Goal: Transaction & Acquisition: Purchase product/service

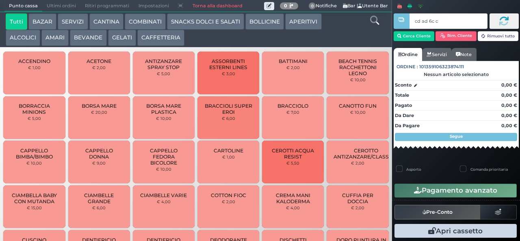
type input "cd ad 6c c3"
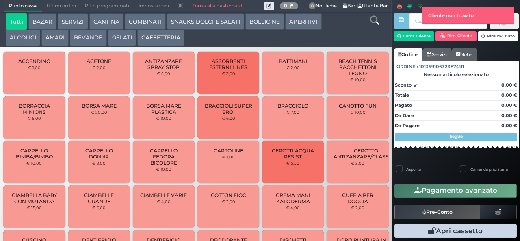
click at [144, 40] on button "CAFFETTERIA" at bounding box center [160, 38] width 47 height 16
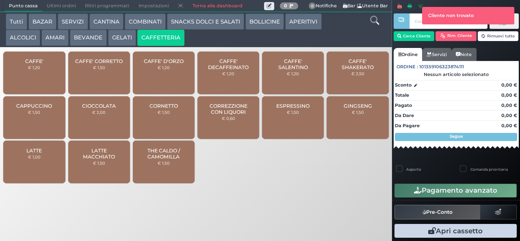
click at [123, 231] on div "Punto cassa Mappa Ultimi ordini Delivery Ritiri programmati Impostazioni Torna …" at bounding box center [260, 120] width 520 height 241
click at [129, 226] on div "Punto cassa Mappa Ultimi ordini Delivery Ritiri programmati Impostazioni Torna …" at bounding box center [260, 120] width 520 height 241
click at [157, 213] on div "Punto cassa Mappa Ultimi ordini Delivery Ritiri programmati Impostazioni Torna …" at bounding box center [260, 120] width 520 height 241
click at [400, 38] on div at bounding box center [401, 114] width 2 height 229
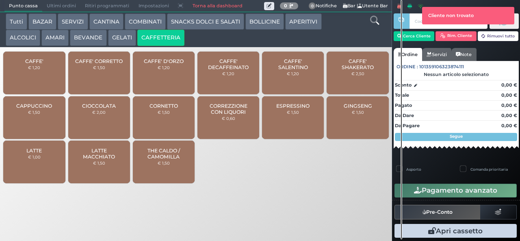
click at [401, 35] on div at bounding box center [401, 119] width 2 height 239
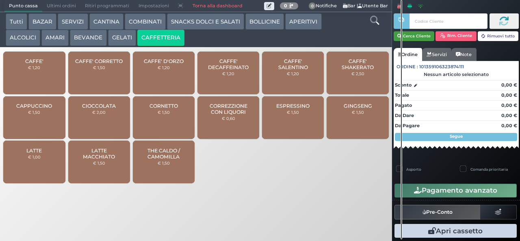
click at [398, 35] on icon "button" at bounding box center [399, 36] width 4 height 7
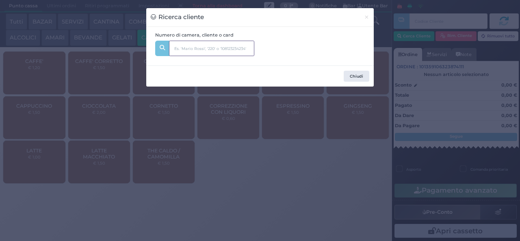
click at [184, 49] on input "text" at bounding box center [211, 48] width 85 height 15
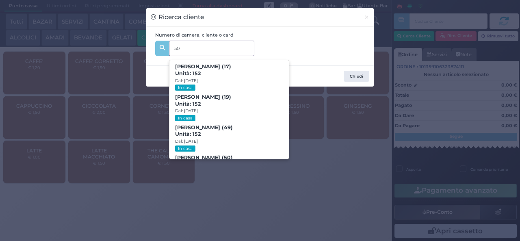
type input "504"
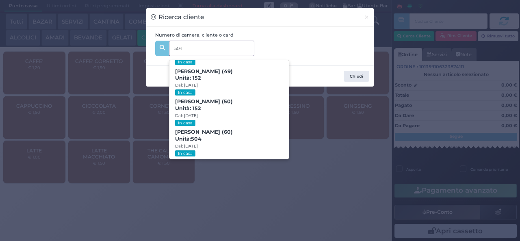
scroll to position [80, 0]
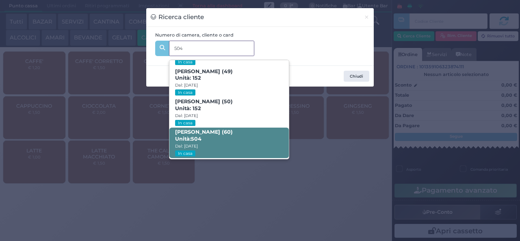
click at [197, 137] on strong "504" at bounding box center [196, 139] width 11 height 6
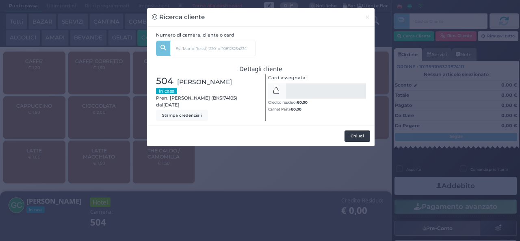
click at [356, 136] on button "Chiudi" at bounding box center [357, 135] width 26 height 11
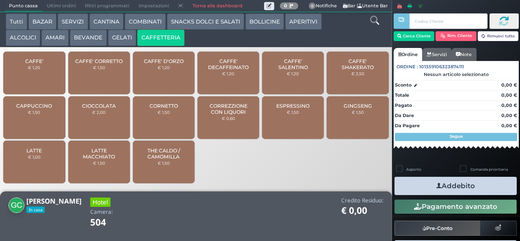
click at [32, 78] on div "CAFFE' € 1,20" at bounding box center [34, 73] width 62 height 43
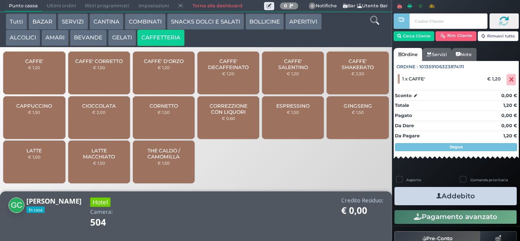
click at [31, 70] on small "€ 1,20" at bounding box center [34, 67] width 12 height 5
click at [422, 194] on button "Addebito" at bounding box center [455, 196] width 122 height 18
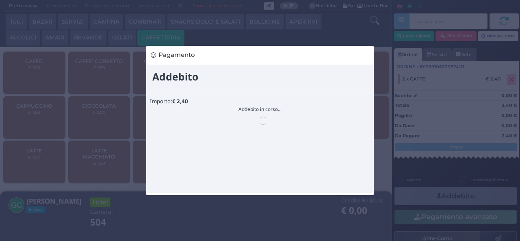
scroll to position [0, 0]
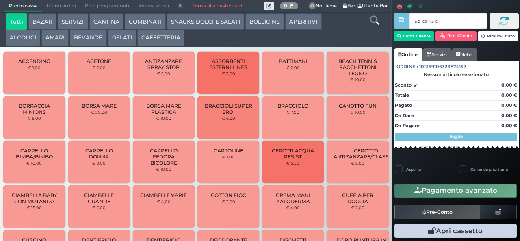
type input "9d ca 43 c3"
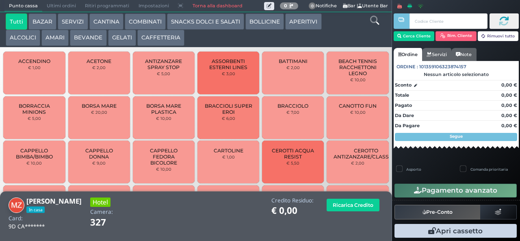
click at [146, 43] on button "CAFFETTERIA" at bounding box center [160, 38] width 47 height 16
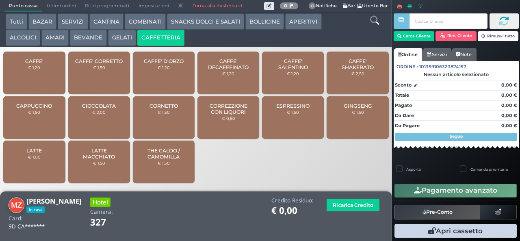
click at [29, 64] on span "CAFFE'" at bounding box center [34, 61] width 18 height 6
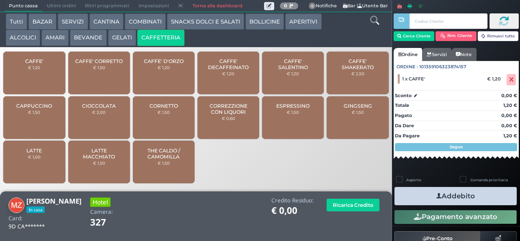
click at [36, 70] on small "€ 1,20" at bounding box center [34, 67] width 12 height 5
click at [423, 190] on button "Addebito" at bounding box center [455, 196] width 122 height 18
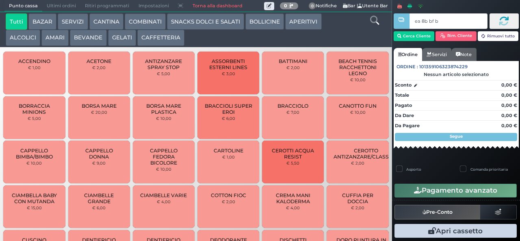
type input "ea 8b bf b9"
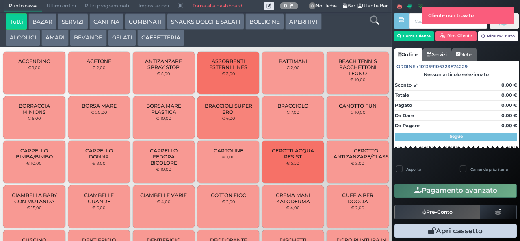
click at [145, 215] on div "CIAMBELLE VARIE € 4,00" at bounding box center [164, 206] width 62 height 43
click at [401, 38] on div at bounding box center [401, 114] width 2 height 229
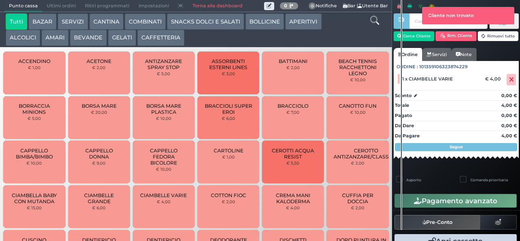
click at [401, 38] on div at bounding box center [401, 115] width 2 height 230
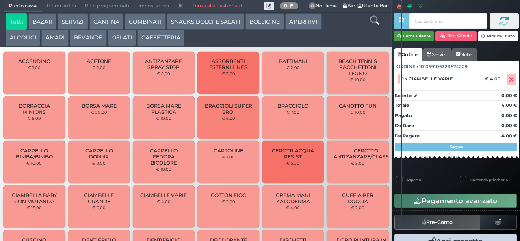
click at [407, 34] on button "Cerca Cliente" at bounding box center [413, 36] width 41 height 10
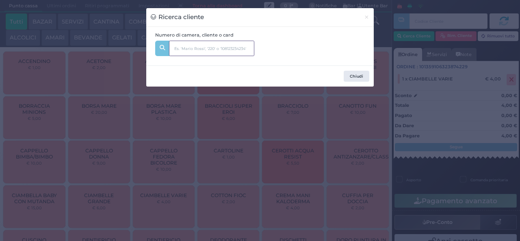
click at [179, 48] on input "text" at bounding box center [211, 48] width 85 height 15
type input "239"
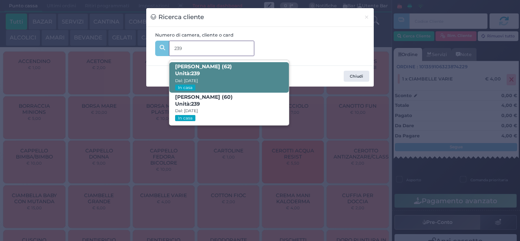
click at [184, 73] on span "Unità: 239" at bounding box center [187, 73] width 25 height 7
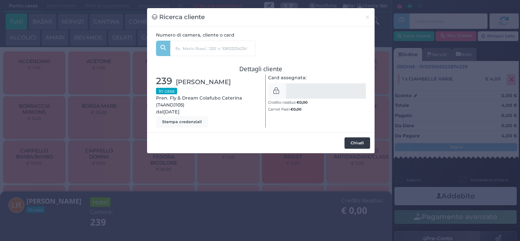
click at [358, 142] on button "Chiudi" at bounding box center [357, 142] width 26 height 11
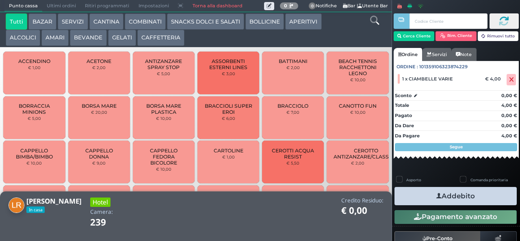
click at [149, 38] on button "CAFFETTERIA" at bounding box center [160, 38] width 47 height 16
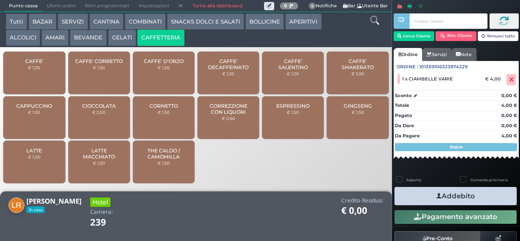
click at [31, 83] on div "CAFFE' € 1,20" at bounding box center [34, 73] width 62 height 43
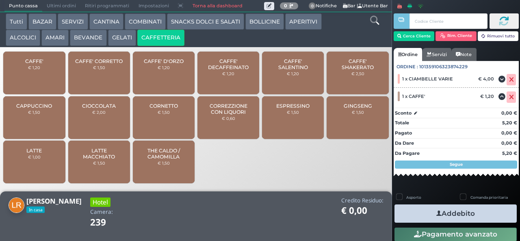
click at [28, 76] on div "CAFFE' € 1,20" at bounding box center [34, 73] width 62 height 43
click at [413, 210] on button "Addebito" at bounding box center [455, 213] width 122 height 18
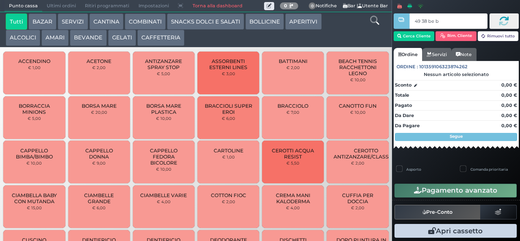
type input "49 38 be b9"
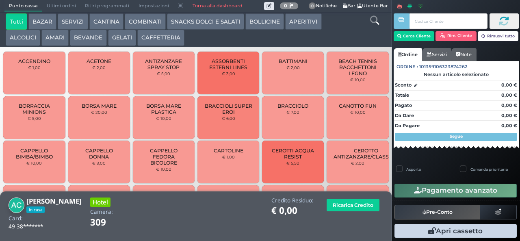
click at [149, 37] on button "CAFFETTERIA" at bounding box center [160, 38] width 47 height 16
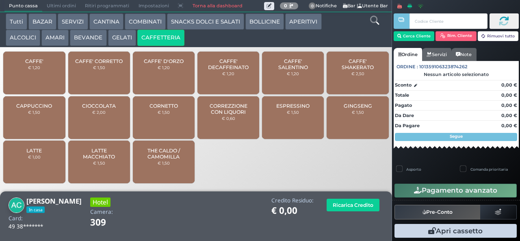
click at [32, 64] on span "CAFFE'" at bounding box center [34, 61] width 18 height 6
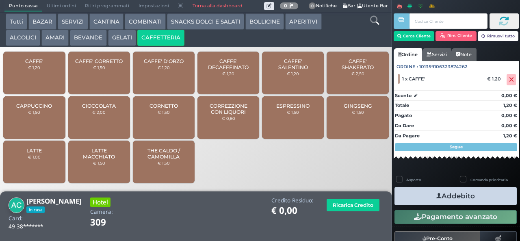
click at [41, 76] on div "CAFFE' € 1,20" at bounding box center [34, 73] width 62 height 43
click at [417, 198] on button "Addebito" at bounding box center [455, 196] width 122 height 18
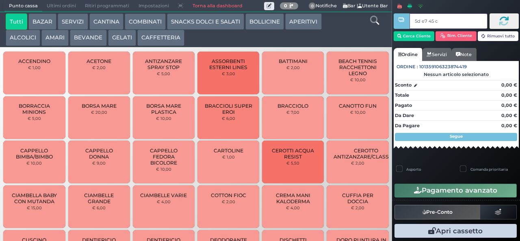
type input "5d e7 45 c3"
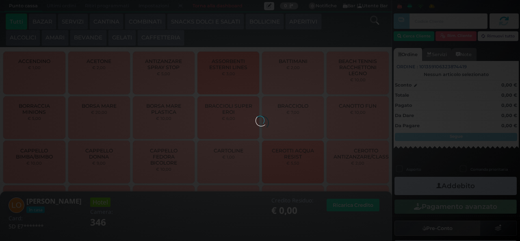
click at [255, 116] on div at bounding box center [259, 120] width 9 height 9
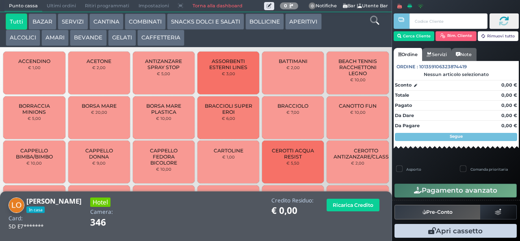
click at [153, 40] on button "CAFFETTERIA" at bounding box center [160, 38] width 47 height 16
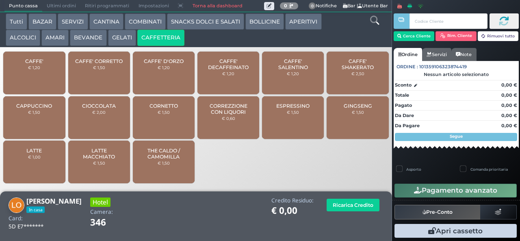
click at [29, 109] on span "CAPPUCCINO" at bounding box center [34, 106] width 36 height 6
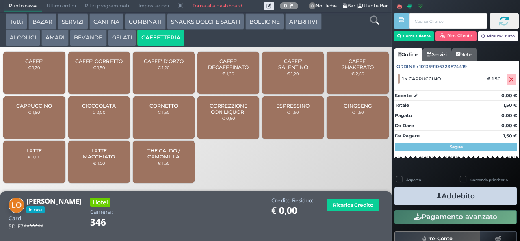
click at [415, 195] on button "Addebito" at bounding box center [455, 196] width 122 height 18
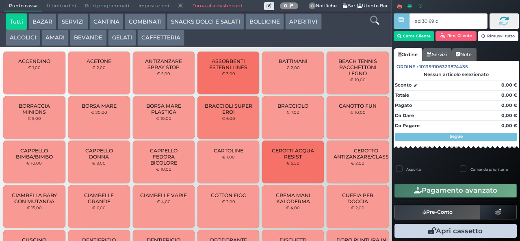
type input "ad 30 69 c3"
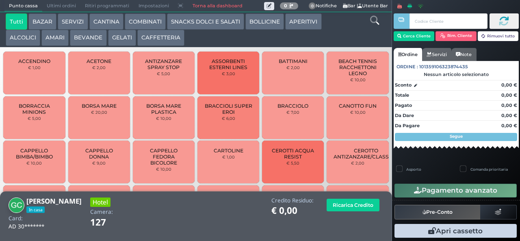
click at [148, 43] on button "CAFFETTERIA" at bounding box center [160, 38] width 47 height 16
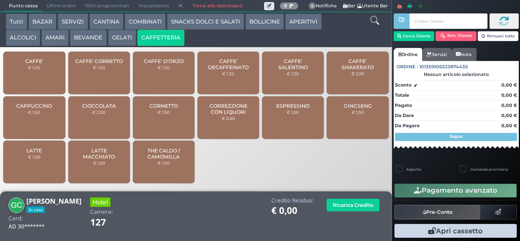
click at [27, 109] on span "CAPPUCCINO" at bounding box center [34, 106] width 36 height 6
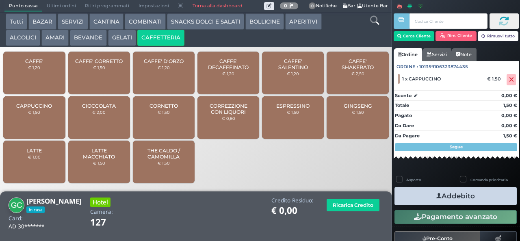
click at [31, 109] on span "CAPPUCCINO" at bounding box center [34, 106] width 36 height 6
click at [436, 193] on icon "button" at bounding box center [438, 196] width 5 height 9
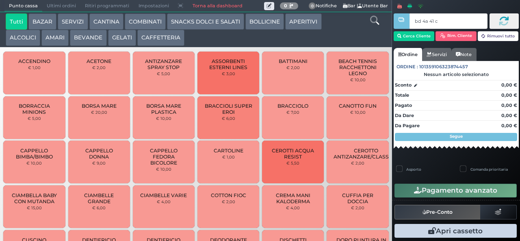
type input "bd 4a 41 c3"
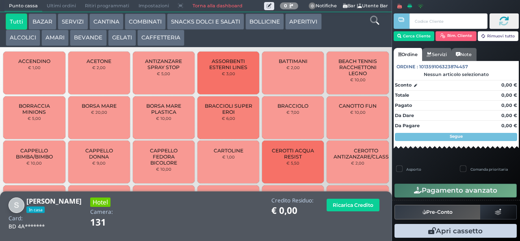
click at [147, 39] on button "CAFFETTERIA" at bounding box center [160, 38] width 47 height 16
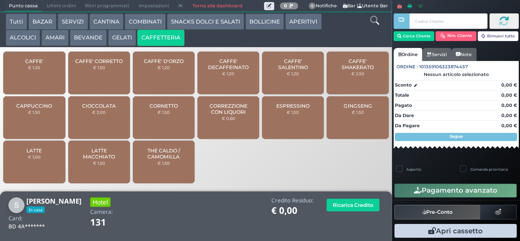
click at [35, 69] on div "CAFFE' € 1,20" at bounding box center [34, 73] width 62 height 43
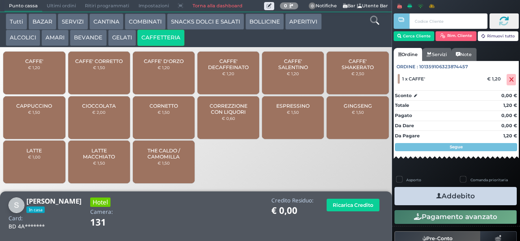
click at [30, 64] on span "CAFFE'" at bounding box center [34, 61] width 18 height 6
click at [413, 190] on button "Addebito" at bounding box center [455, 196] width 122 height 18
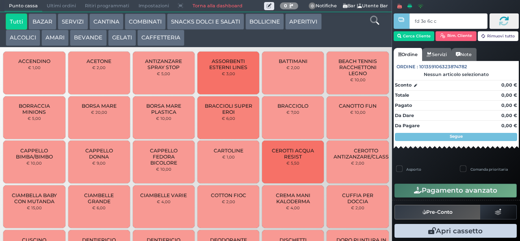
type input "fd 3e 6c c3"
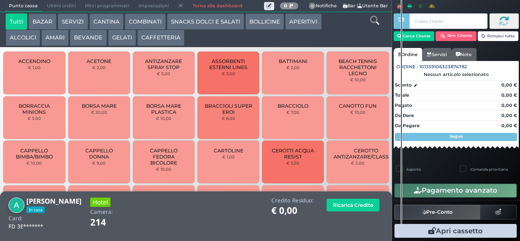
click at [145, 42] on button "CAFFETTERIA" at bounding box center [160, 38] width 47 height 16
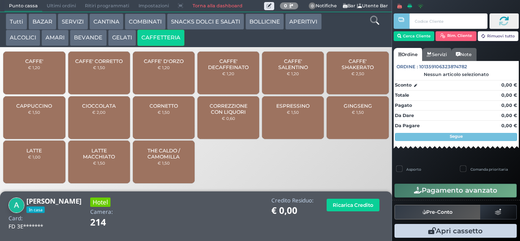
click at [20, 123] on div "CAPPUCCINO € 1,50" at bounding box center [34, 117] width 62 height 43
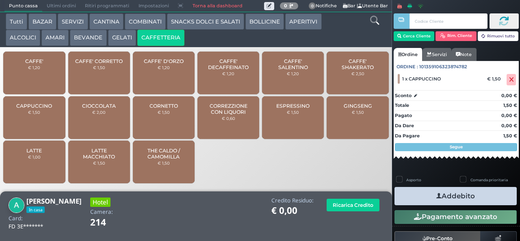
click at [413, 194] on button "Addebito" at bounding box center [455, 196] width 122 height 18
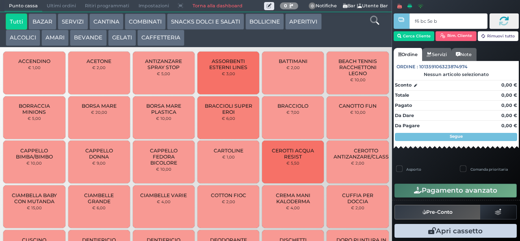
type input "f6 bc 5e bb"
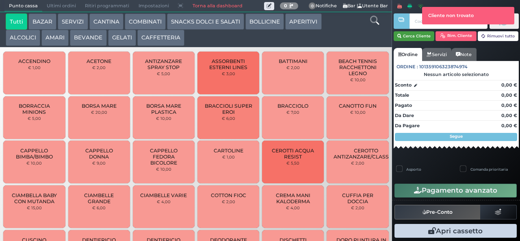
click at [409, 36] on button "Cerca Cliente" at bounding box center [413, 36] width 41 height 10
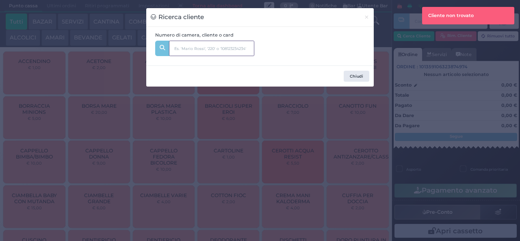
click at [179, 49] on input "text" at bounding box center [211, 48] width 85 height 15
click at [177, 49] on input "text" at bounding box center [211, 48] width 85 height 15
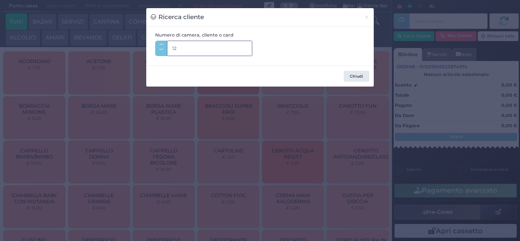
type input "120"
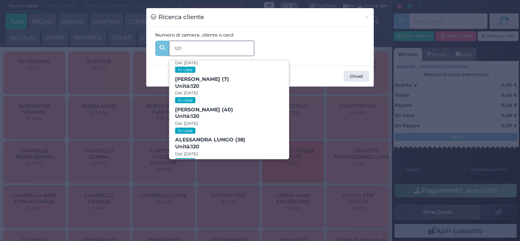
scroll to position [37, 0]
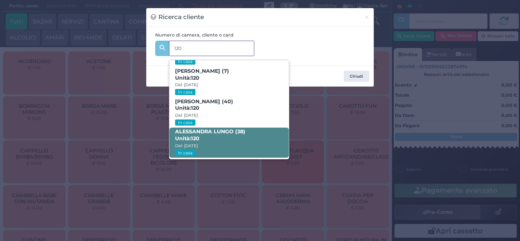
click at [191, 136] on span "Unità: 120" at bounding box center [187, 138] width 24 height 7
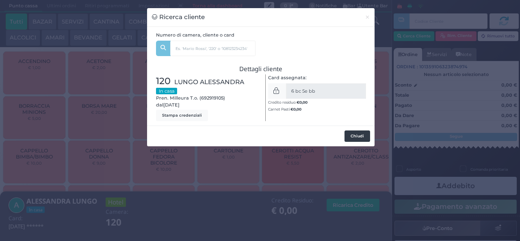
click at [352, 137] on button "Chiudi" at bounding box center [357, 135] width 26 height 11
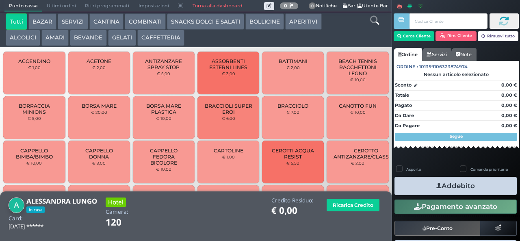
click at [148, 38] on button "CAFFETTERIA" at bounding box center [160, 38] width 47 height 16
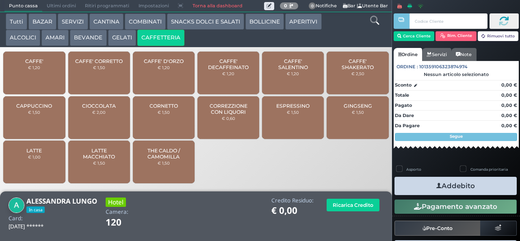
click at [30, 80] on div "CAFFE' € 1,20" at bounding box center [34, 73] width 62 height 43
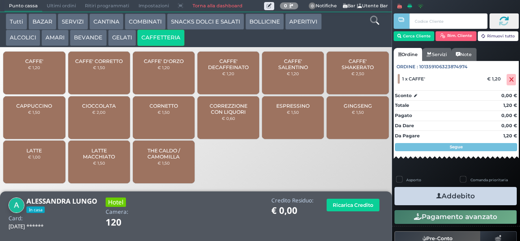
click at [413, 192] on button "Addebito" at bounding box center [455, 196] width 122 height 18
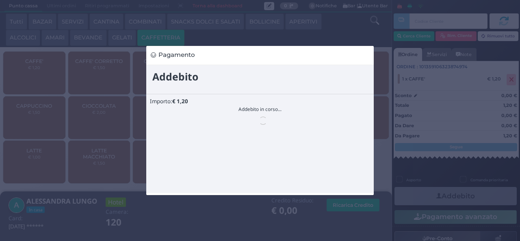
scroll to position [0, 0]
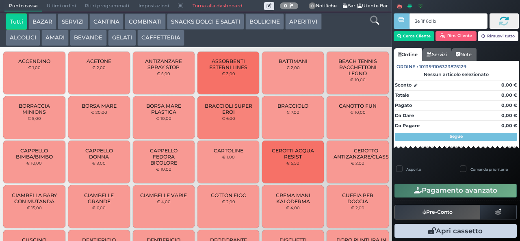
type input "3e 1f 6d b9"
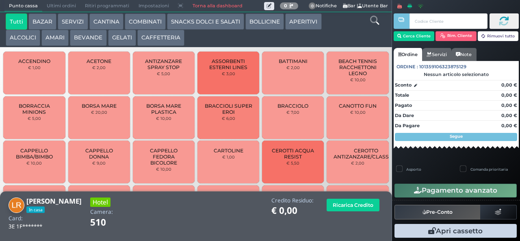
click at [152, 39] on button "CAFFETTERIA" at bounding box center [160, 38] width 47 height 16
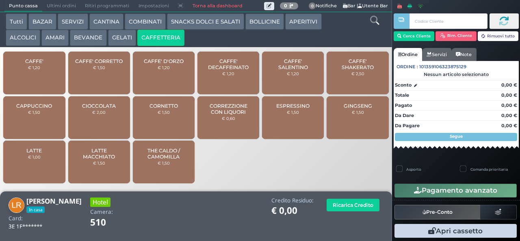
click at [349, 126] on div "GINGSENG € 1,50" at bounding box center [357, 117] width 62 height 43
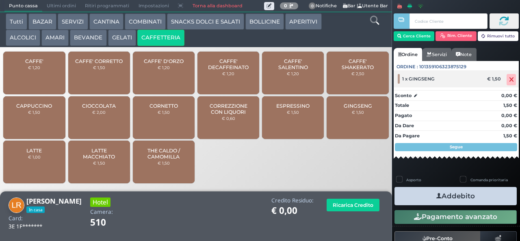
click at [509, 80] on icon at bounding box center [511, 80] width 5 height 0
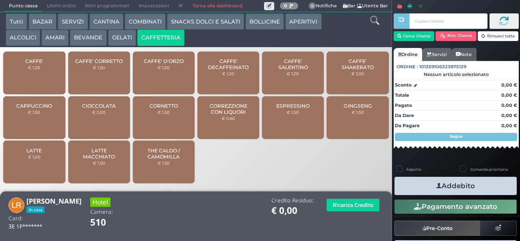
click at [32, 64] on span "CAFFE'" at bounding box center [34, 61] width 18 height 6
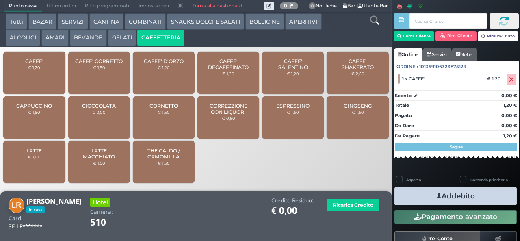
click at [30, 70] on small "€ 1,20" at bounding box center [34, 67] width 12 height 5
click at [422, 192] on button "Addebito" at bounding box center [455, 196] width 122 height 18
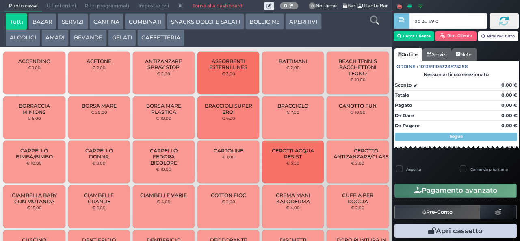
type input "ad 30 69 c3"
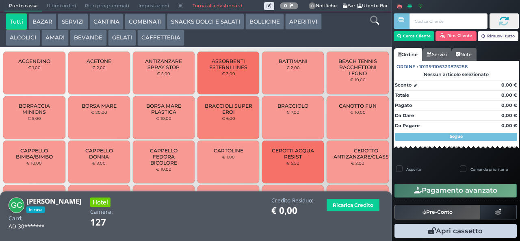
click at [150, 45] on button "CAFFETTERIA" at bounding box center [160, 38] width 47 height 16
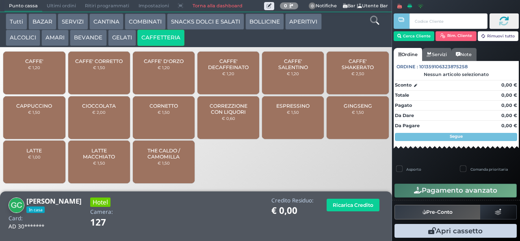
click at [30, 109] on span "CAPPUCCINO" at bounding box center [34, 106] width 36 height 6
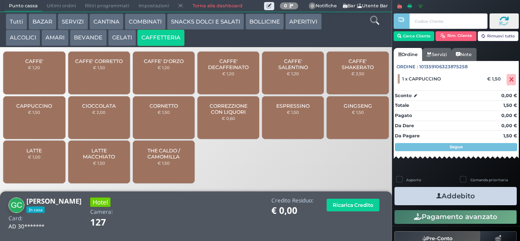
click at [412, 192] on button "Addebito" at bounding box center [455, 196] width 122 height 18
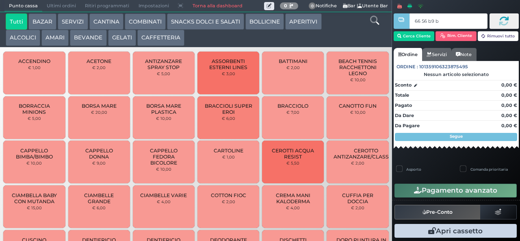
type input "66 56 b9 b9"
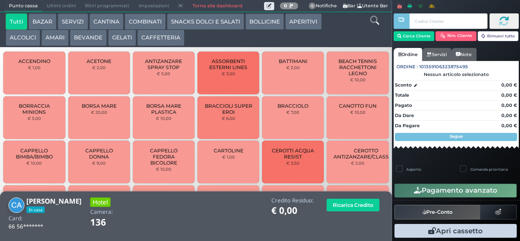
click at [155, 39] on button "CAFFETTERIA" at bounding box center [160, 38] width 47 height 16
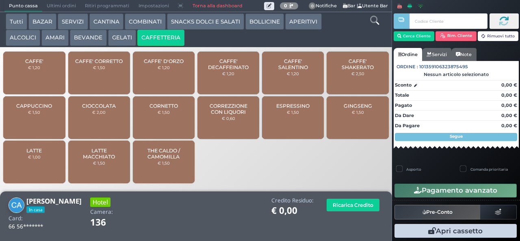
click at [31, 80] on div "CAFFE' € 1,20" at bounding box center [34, 73] width 62 height 43
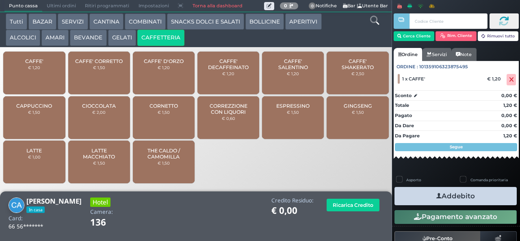
click at [425, 195] on button "Addebito" at bounding box center [455, 196] width 122 height 18
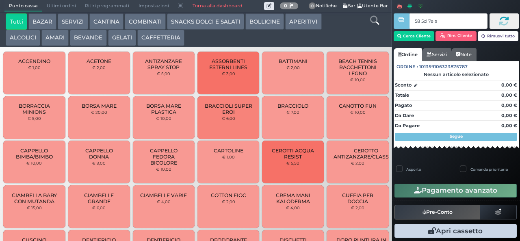
type input "58 5d 7e a0"
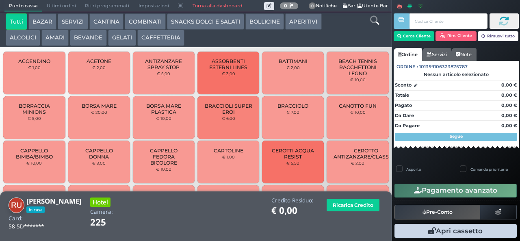
click at [149, 39] on button "CAFFETTERIA" at bounding box center [160, 38] width 47 height 16
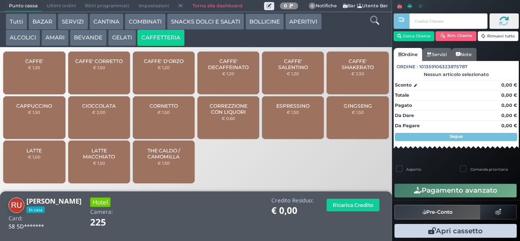
click at [28, 64] on span "CAFFE'" at bounding box center [34, 61] width 18 height 6
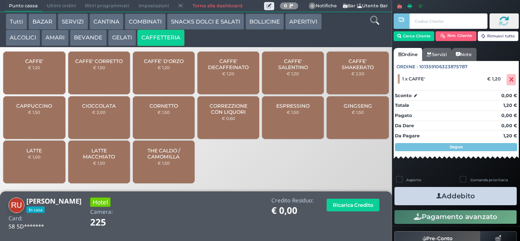
click at [416, 196] on button "Addebito" at bounding box center [455, 196] width 122 height 18
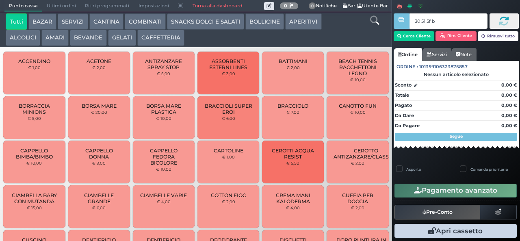
type input "30 51 5f bb"
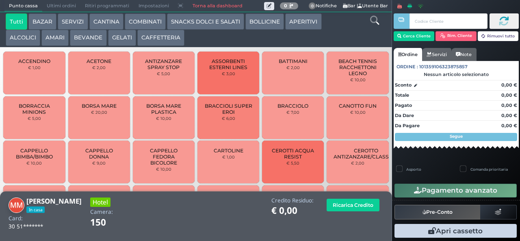
click at [82, 40] on button "BEVANDE" at bounding box center [88, 38] width 37 height 16
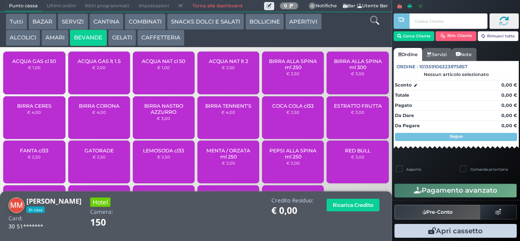
click at [212, 64] on span "ACQUA NAT lt 2" at bounding box center [228, 61] width 39 height 6
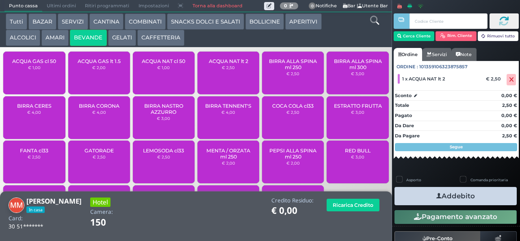
click at [416, 199] on button "Addebito" at bounding box center [455, 196] width 122 height 18
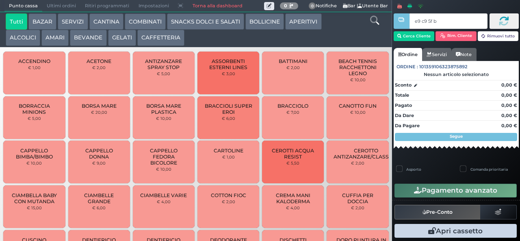
type input "e9 c9 5f bb"
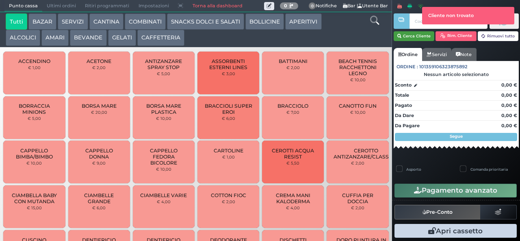
click at [410, 35] on button "Cerca Cliente" at bounding box center [413, 36] width 41 height 10
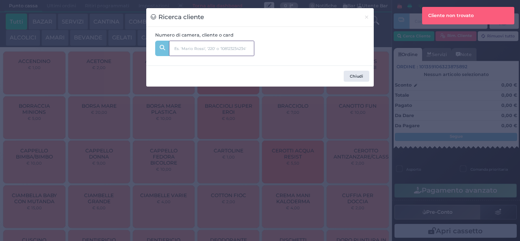
click at [186, 48] on input "text" at bounding box center [211, 48] width 85 height 15
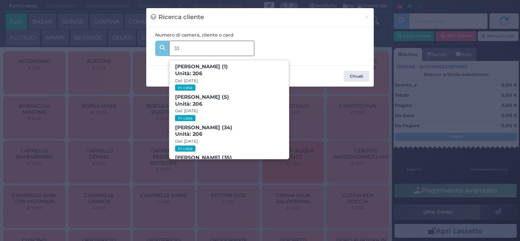
type input "337"
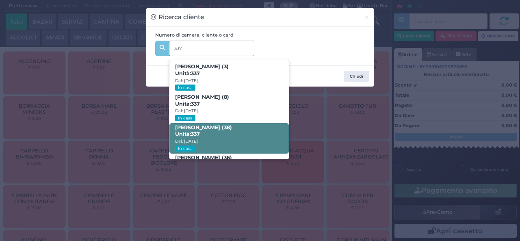
click at [186, 132] on span "Unità: 337" at bounding box center [187, 134] width 25 height 7
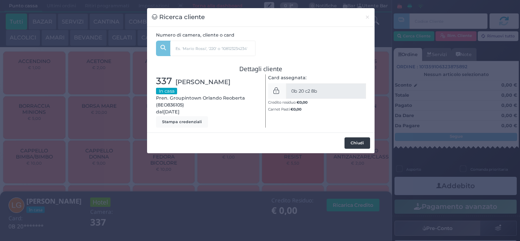
click at [350, 142] on button "Chiudi" at bounding box center [357, 142] width 26 height 11
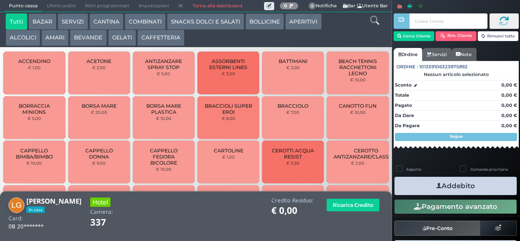
click at [154, 37] on button "CAFFETTERIA" at bounding box center [160, 38] width 47 height 16
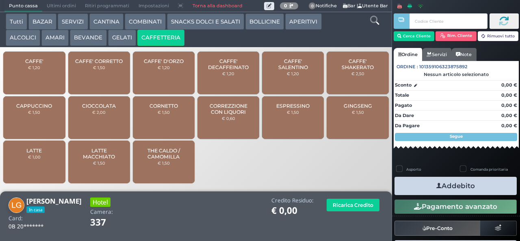
click at [31, 70] on small "€ 1,20" at bounding box center [34, 67] width 12 height 5
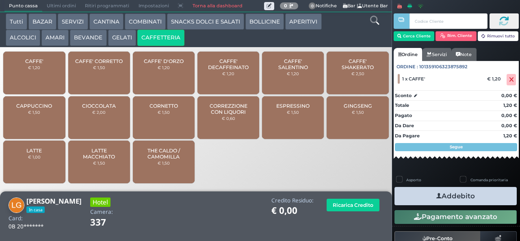
click at [410, 195] on button "Addebito" at bounding box center [455, 196] width 122 height 18
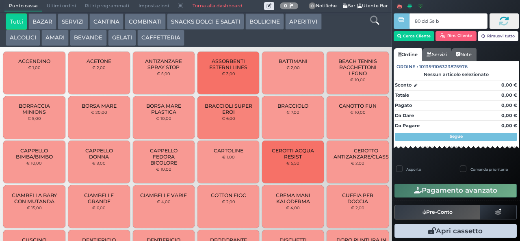
type input "80 dd 5e bb"
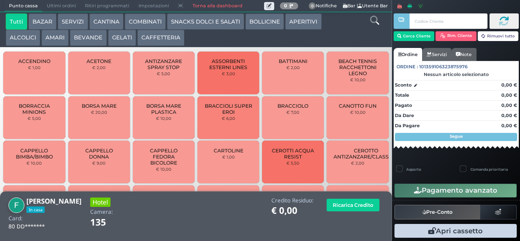
click at [148, 39] on button "CAFFETTERIA" at bounding box center [160, 38] width 47 height 16
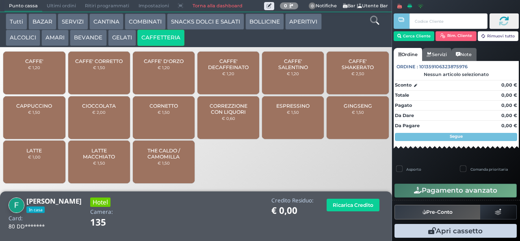
click at [28, 78] on div "CAFFE' € 1,20" at bounding box center [34, 73] width 62 height 43
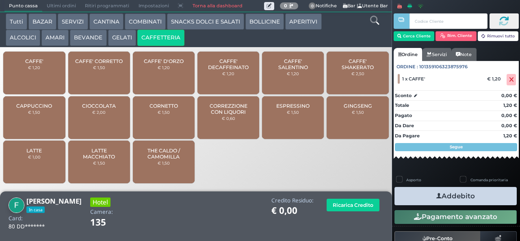
click at [285, 109] on span "ESPRESSINO" at bounding box center [292, 106] width 33 height 6
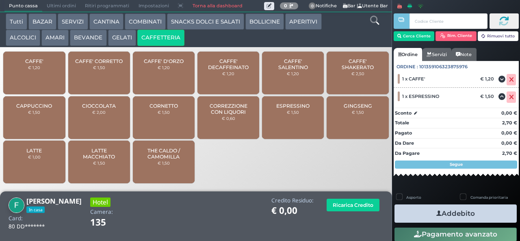
click at [420, 214] on button "Addebito" at bounding box center [455, 213] width 122 height 18
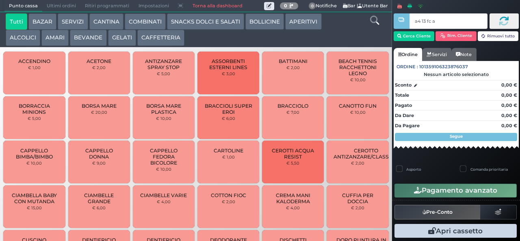
type input "a4 13 fc af"
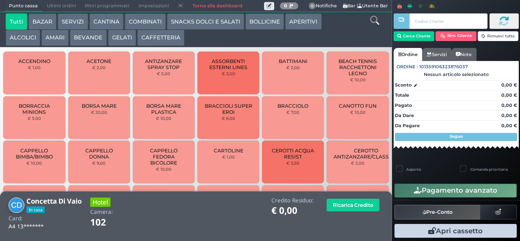
click at [156, 39] on button "CAFFETTERIA" at bounding box center [160, 38] width 47 height 16
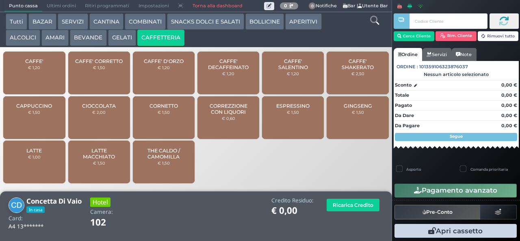
click at [27, 122] on div "CAPPUCCINO € 1,50" at bounding box center [34, 117] width 62 height 43
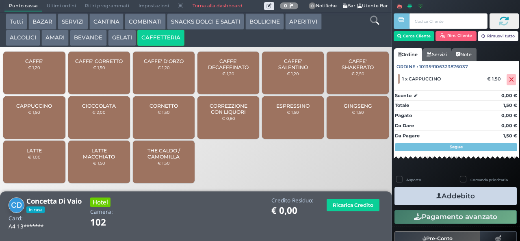
click at [436, 197] on icon "button" at bounding box center [438, 196] width 5 height 9
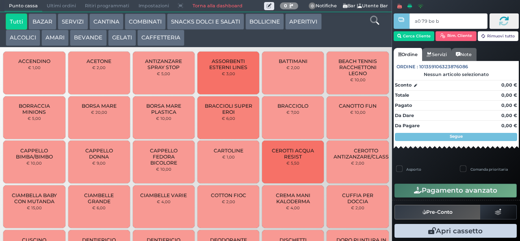
type input "a0 79 be b9"
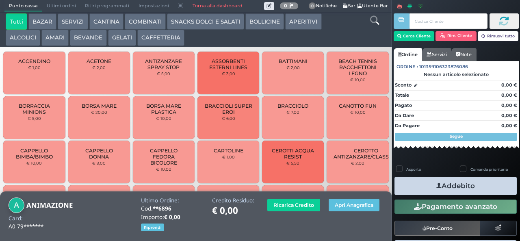
click at [79, 41] on button "BEVANDE" at bounding box center [88, 38] width 37 height 16
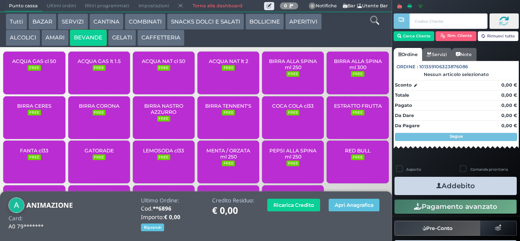
click at [220, 64] on span "ACQUA NAT lt 2" at bounding box center [228, 61] width 39 height 6
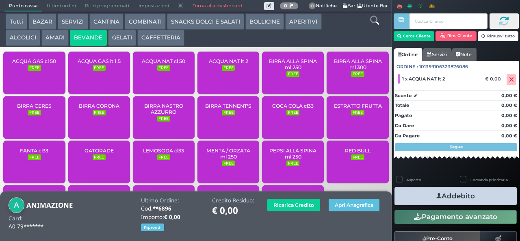
click at [218, 64] on span "ACQUA NAT lt 2" at bounding box center [228, 61] width 39 height 6
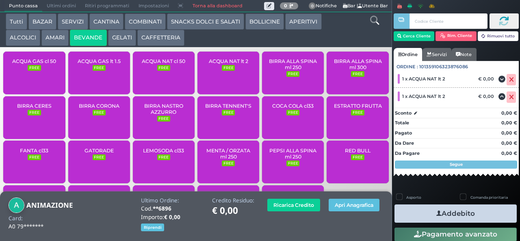
click at [222, 71] on small "FREE" at bounding box center [228, 68] width 13 height 6
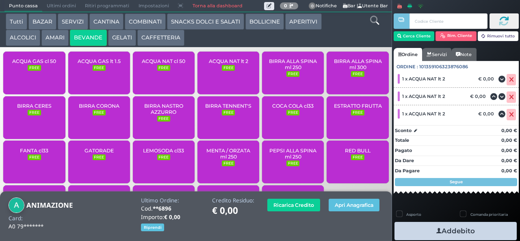
click at [31, 64] on span "ACQUA GAS cl 50" at bounding box center [34, 61] width 44 height 6
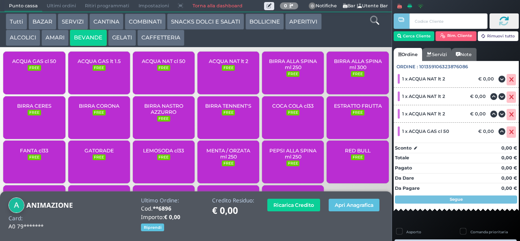
click at [158, 71] on small "FREE" at bounding box center [163, 68] width 13 height 6
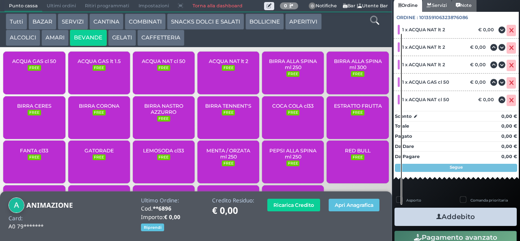
scroll to position [71, 0]
click at [436, 214] on icon "button" at bounding box center [438, 216] width 5 height 9
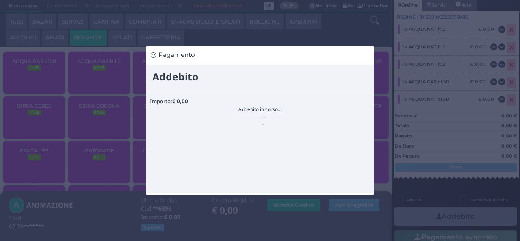
scroll to position [0, 0]
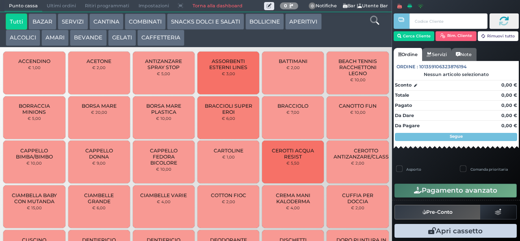
click at [43, 20] on button "BAZAR" at bounding box center [42, 21] width 28 height 16
click at [28, 13] on button "BAZAR" at bounding box center [42, 21] width 28 height 16
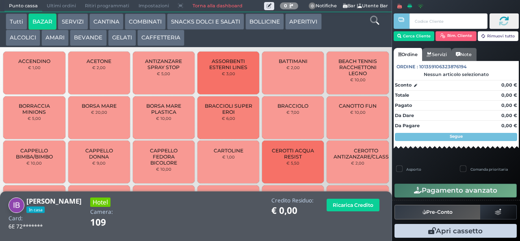
click at [233, 115] on span "BRACCIOLI SUPER EROI" at bounding box center [228, 109] width 48 height 12
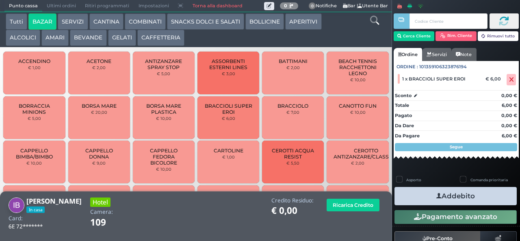
click at [436, 195] on icon "button" at bounding box center [438, 196] width 5 height 9
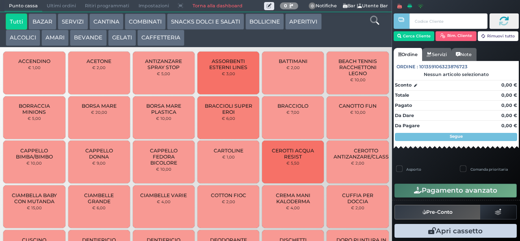
click at [44, 21] on button "BAZAR" at bounding box center [42, 21] width 28 height 16
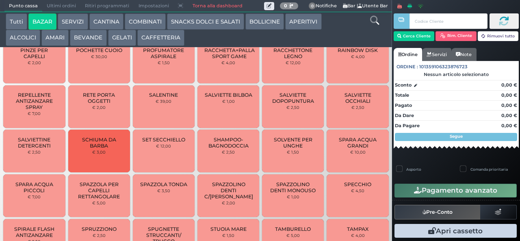
scroll to position [592, 0]
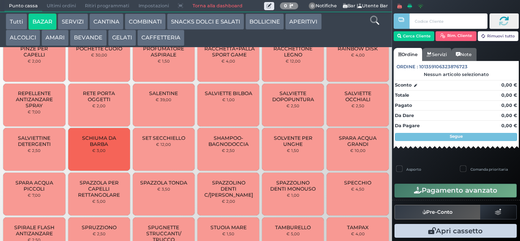
click at [28, 13] on button "BAZAR" at bounding box center [42, 21] width 28 height 16
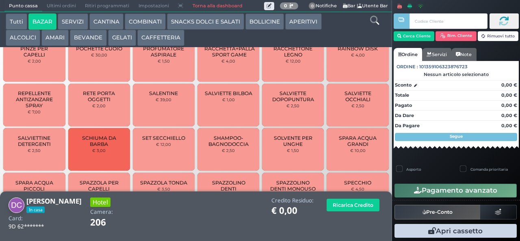
click at [31, 183] on span "SPARA ACQUA PICCOLI" at bounding box center [34, 185] width 48 height 12
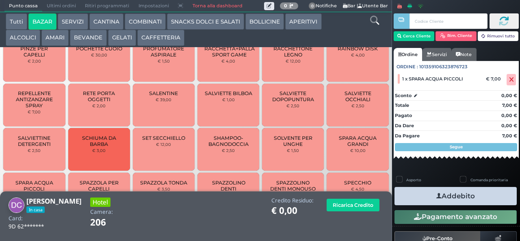
click at [436, 195] on icon "button" at bounding box center [438, 196] width 5 height 9
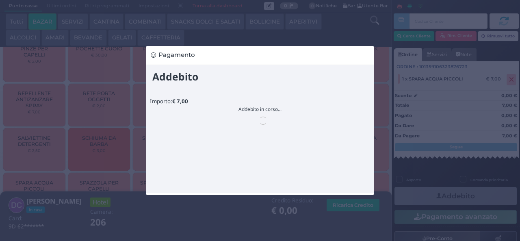
scroll to position [0, 0]
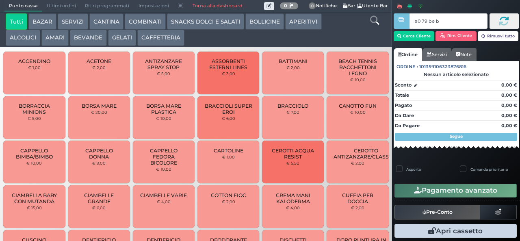
type input "a0 79 be b9"
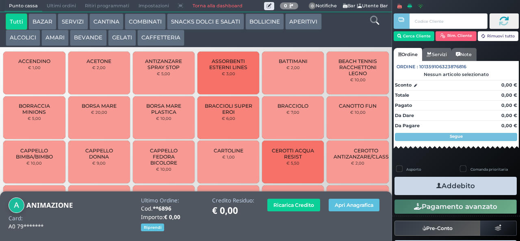
click at [86, 38] on button "BEVANDE" at bounding box center [88, 38] width 37 height 16
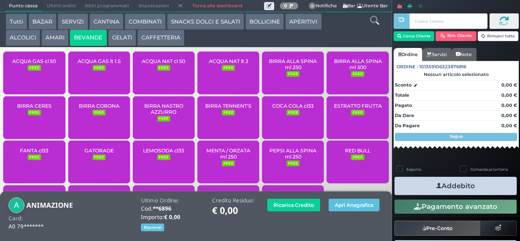
click at [95, 64] on span "ACQUA GAS lt 1.5" at bounding box center [99, 61] width 43 height 6
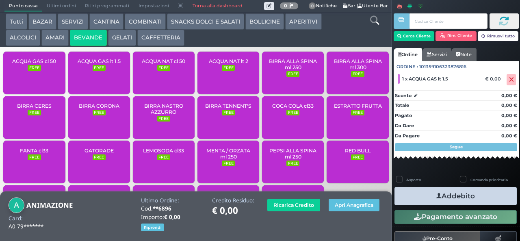
click at [415, 193] on button "Addebito" at bounding box center [455, 196] width 122 height 18
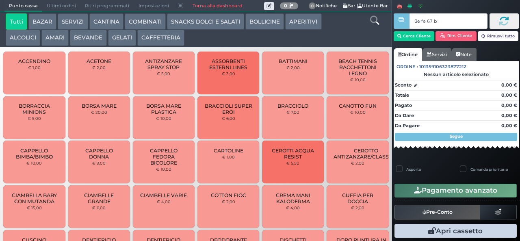
type input "3e fe 67 b9"
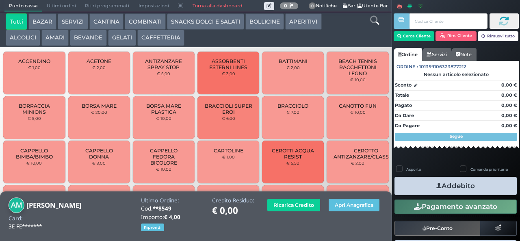
click at [80, 43] on button "BEVANDE" at bounding box center [88, 38] width 37 height 16
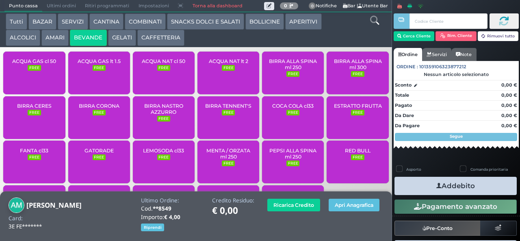
click at [149, 64] on span "ACQUA NAT cl 50" at bounding box center [163, 61] width 43 height 6
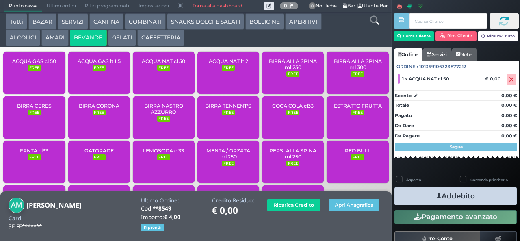
click at [148, 64] on span "ACQUA NAT cl 50" at bounding box center [163, 61] width 43 height 6
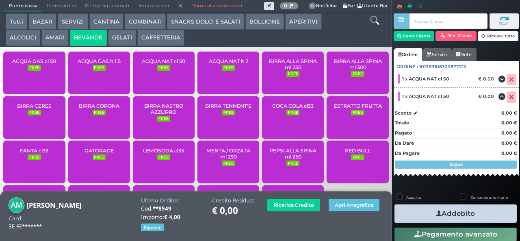
click at [416, 213] on button "Addebito" at bounding box center [455, 213] width 122 height 18
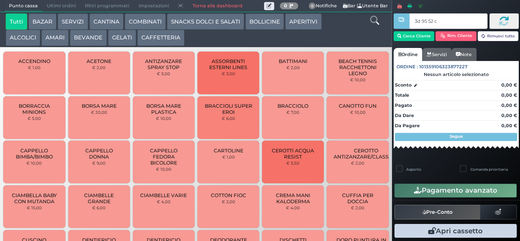
type input "3d 95 52 c3"
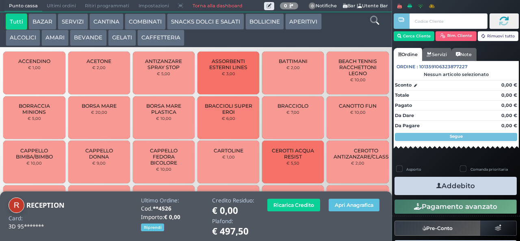
click at [80, 45] on button "BEVANDE" at bounding box center [88, 38] width 37 height 16
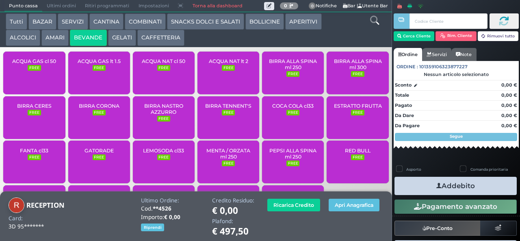
click at [152, 76] on div "ACQUA NAT cl 50 FREE" at bounding box center [164, 73] width 62 height 43
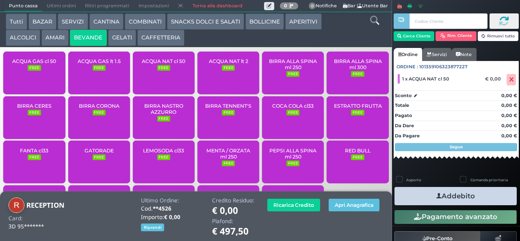
click at [157, 71] on small "FREE" at bounding box center [163, 68] width 13 height 6
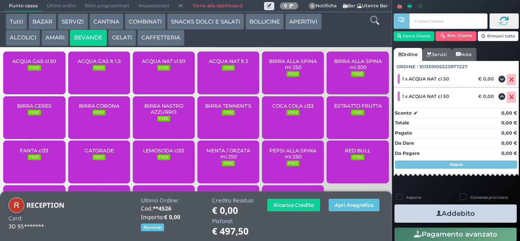
click at [420, 212] on button "Addebito" at bounding box center [455, 213] width 122 height 18
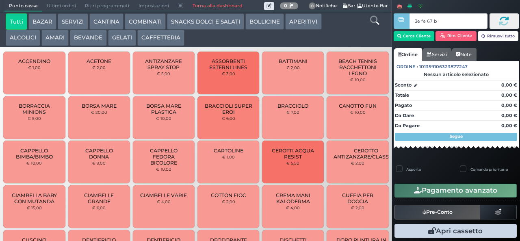
type input "3e fe 67 b9"
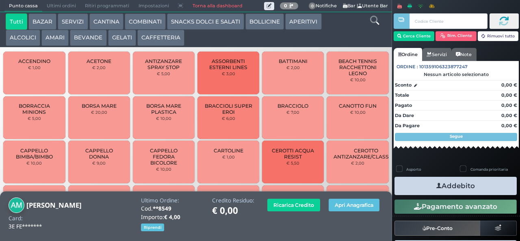
click at [192, 23] on button "SNACKS DOLCI E SALATI" at bounding box center [205, 21] width 77 height 16
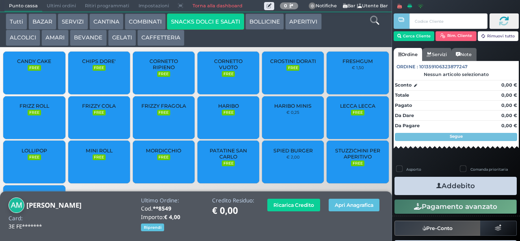
click at [271, 64] on span "CROSTINI DORATI" at bounding box center [293, 61] width 46 height 6
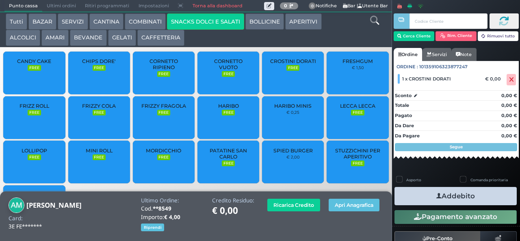
click at [342, 64] on span "FRESHGUM" at bounding box center [357, 61] width 30 height 6
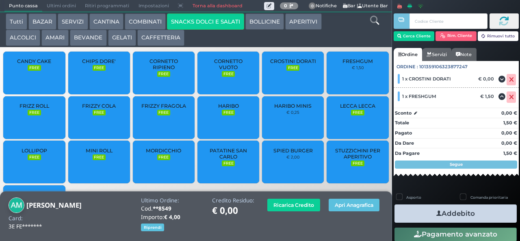
click at [423, 213] on button "Addebito" at bounding box center [455, 213] width 122 height 18
